Goal: Check status: Check status

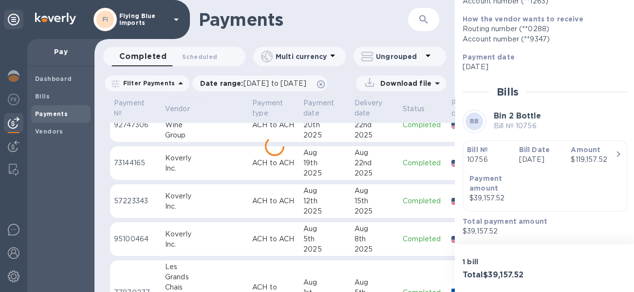
scroll to position [939, 0]
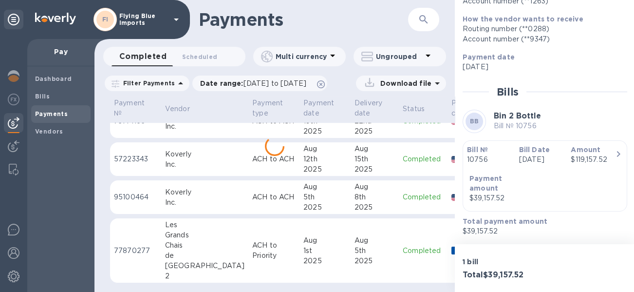
click at [205, 240] on div "Chais" at bounding box center [204, 245] width 79 height 10
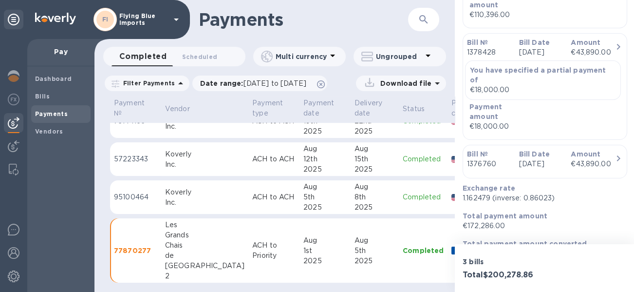
scroll to position [374, 0]
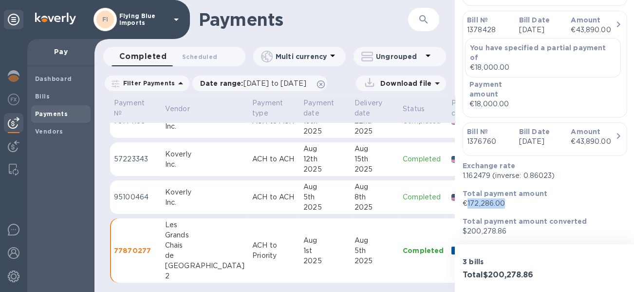
drag, startPoint x: 503, startPoint y: 201, endPoint x: 488, endPoint y: 205, distance: 15.0
click at [465, 202] on p "€172,286.00" at bounding box center [541, 203] width 157 height 10
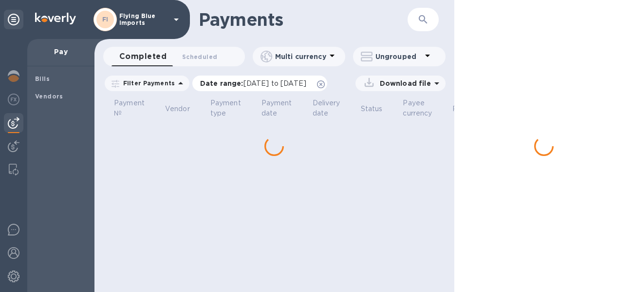
click at [270, 84] on span "[DATE] to [DATE]" at bounding box center [274, 83] width 63 height 8
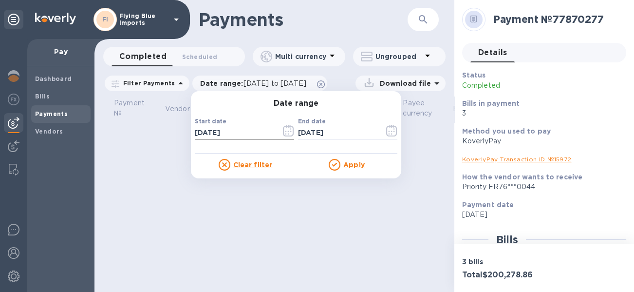
click at [291, 134] on button "button" at bounding box center [288, 130] width 23 height 23
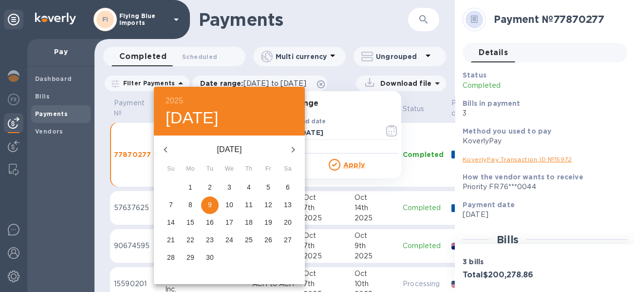
click at [282, 132] on div "2025 [DATE]" at bounding box center [229, 111] width 151 height 49
click at [166, 148] on icon "button" at bounding box center [166, 150] width 12 height 12
click at [208, 186] on p "1" at bounding box center [210, 187] width 4 height 10
type input "[DATE]"
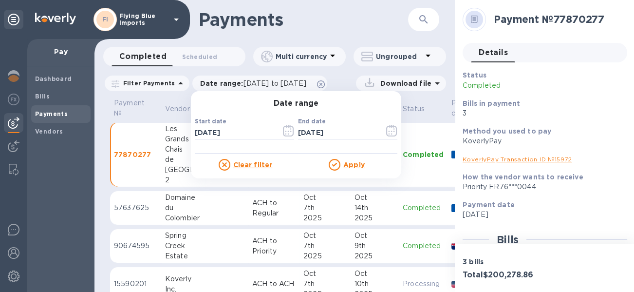
click at [345, 164] on u "Apply" at bounding box center [353, 165] width 21 height 8
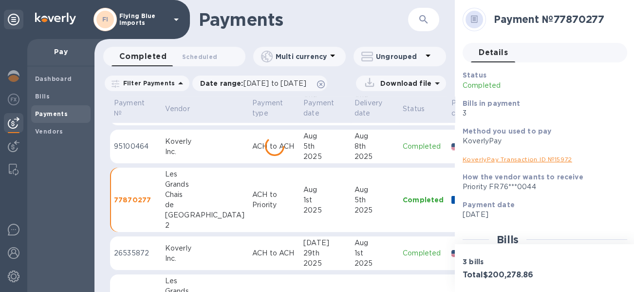
scroll to position [1152, 0]
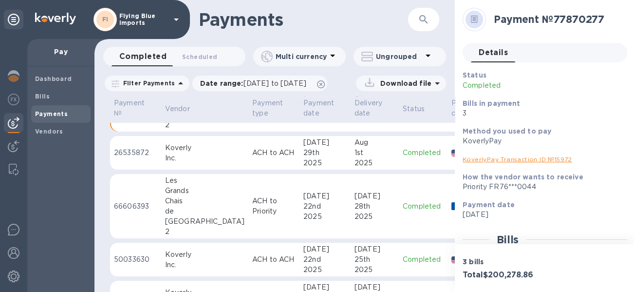
click at [299, 199] on td "[DATE]" at bounding box center [324, 206] width 51 height 65
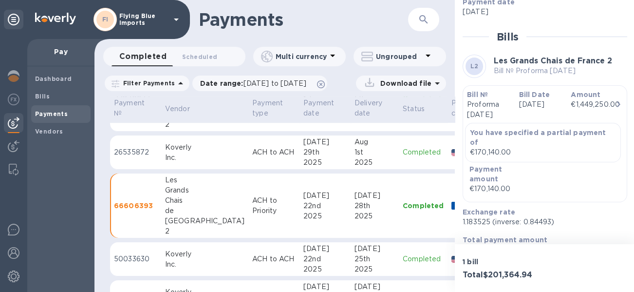
scroll to position [231, 0]
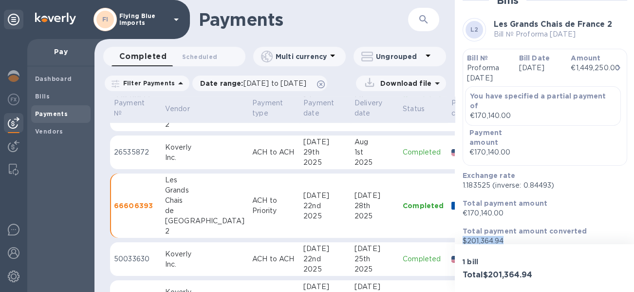
drag, startPoint x: 504, startPoint y: 230, endPoint x: 462, endPoint y: 231, distance: 42.4
click at [463, 236] on p "$201,364.94" at bounding box center [541, 241] width 157 height 10
